Goal: Task Accomplishment & Management: Manage account settings

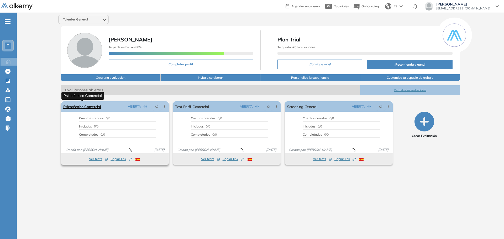
click at [91, 108] on link "Psicotécnico Comercial" at bounding box center [82, 106] width 38 height 11
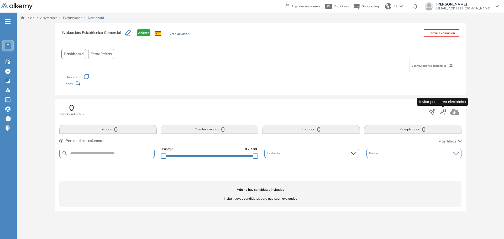
click at [442, 114] on icon "button" at bounding box center [443, 112] width 6 height 6
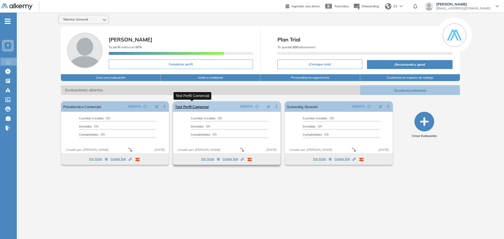
click at [203, 106] on link "Test Perfil Comercial" at bounding box center [192, 106] width 34 height 11
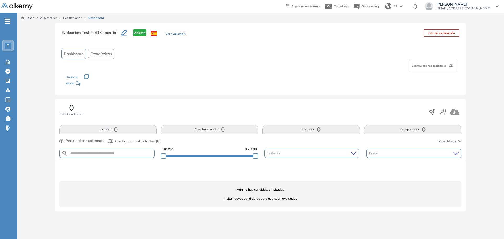
click at [126, 34] on icon "button" at bounding box center [124, 33] width 6 height 6
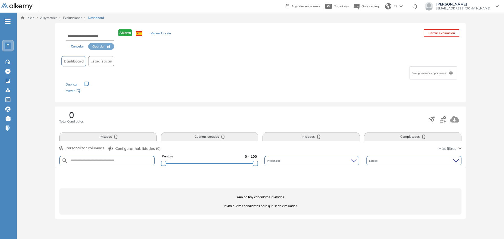
click at [137, 62] on div "Dashboard Estadísticas" at bounding box center [260, 61] width 398 height 10
click at [156, 32] on button "Ver evaluación" at bounding box center [161, 34] width 20 height 6
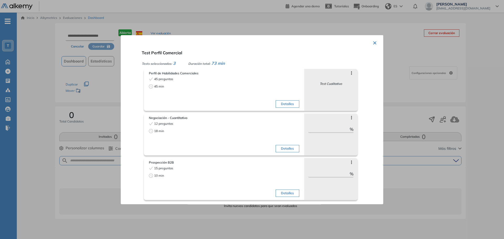
drag, startPoint x: 354, startPoint y: 116, endPoint x: 352, endPoint y: 118, distance: 3.1
click at [354, 117] on div "Saltar preguntas ** %" at bounding box center [331, 134] width 54 height 42
click at [349, 118] on icon at bounding box center [351, 118] width 4 height 4
click at [373, 44] on button "×" at bounding box center [375, 42] width 4 height 10
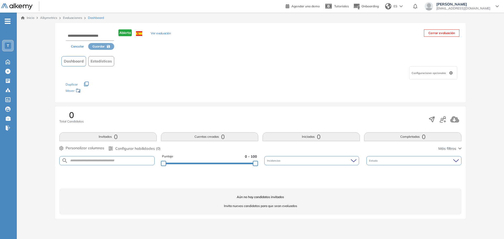
click at [448, 72] on div "Configuraciones opcionales" at bounding box center [433, 72] width 48 height 13
click at [453, 73] on div "Configuraciones opcionales" at bounding box center [433, 72] width 48 height 13
click at [451, 73] on icon at bounding box center [451, 73] width 4 height 4
click at [88, 149] on span "Personalizar columnas" at bounding box center [85, 148] width 39 height 6
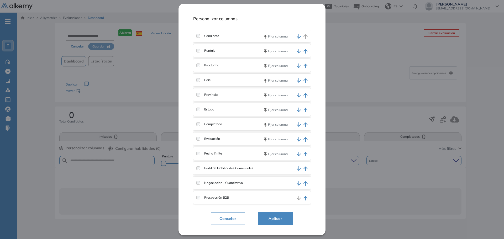
click at [115, 150] on div "Personalizar columnas Personalizar columnas Candidato Fijar columna Puntaje Fij…" at bounding box center [260, 148] width 402 height 7
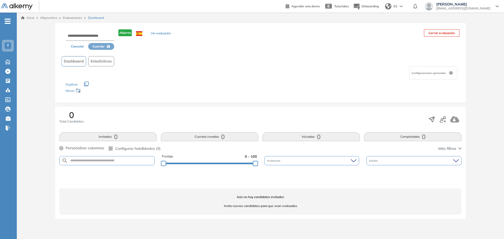
click at [120, 144] on div "0 Total Candidatos Invitados 0 Cuentas creadas 0 Iniciadas 0 Completadas 0 Pers…" at bounding box center [260, 137] width 411 height 61
click at [67, 20] on div "Inicio Alkymetrics Evaluaciones Dashboard" at bounding box center [260, 18] width 487 height 11
click at [67, 20] on div "Evaluaciones" at bounding box center [73, 17] width 25 height 5
click at [68, 19] on link "Evaluaciones" at bounding box center [72, 18] width 19 height 4
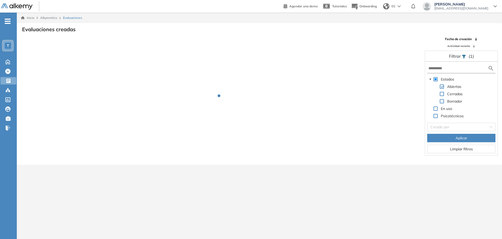
click at [68, 19] on span "Evaluaciones" at bounding box center [72, 17] width 19 height 5
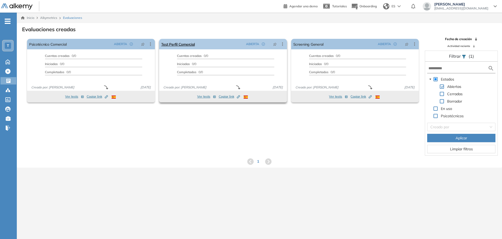
click at [283, 42] on icon at bounding box center [282, 43] width 5 height 5
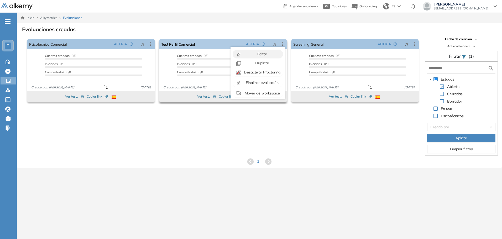
click at [257, 53] on span "Editar" at bounding box center [261, 54] width 11 height 5
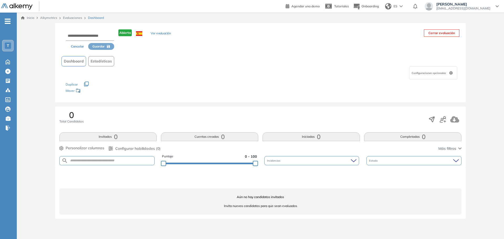
click at [68, 17] on link "Evaluaciones" at bounding box center [72, 18] width 19 height 4
